Goal: Task Accomplishment & Management: Manage account settings

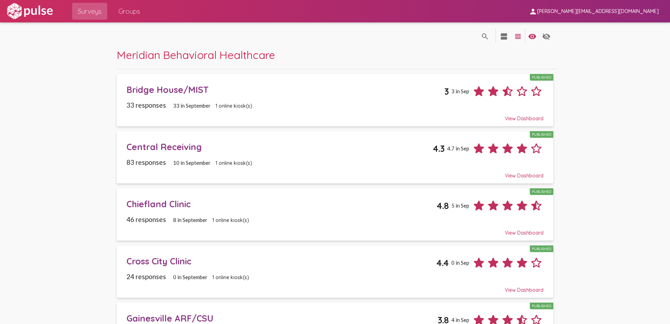
scroll to position [729, 0]
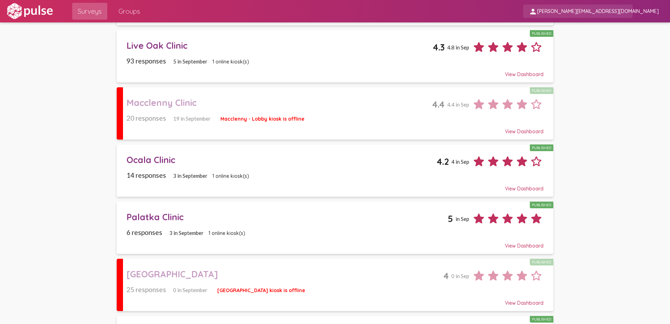
click at [630, 10] on span "[PERSON_NAME][EMAIL_ADDRESS][DOMAIN_NAME]" at bounding box center [598, 11] width 122 height 6
click at [583, 28] on button "Sign Out" at bounding box center [595, 29] width 39 height 17
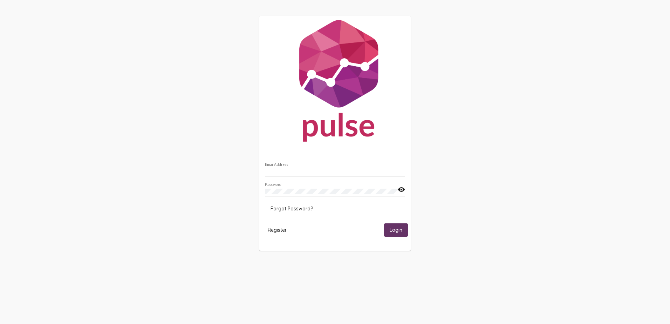
type input "[PERSON_NAME][EMAIL_ADDRESS][DOMAIN_NAME]"
click at [393, 230] on span "Login" at bounding box center [396, 230] width 13 height 6
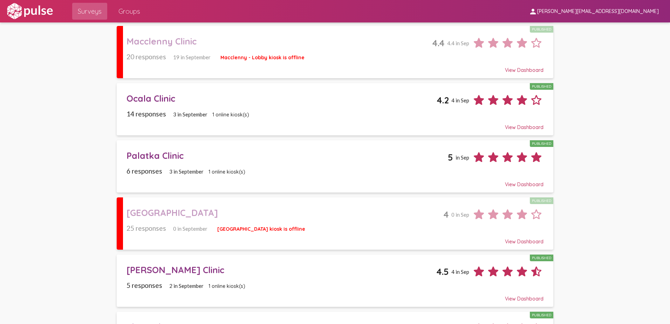
scroll to position [892, 0]
